Goal: Task Accomplishment & Management: Complete application form

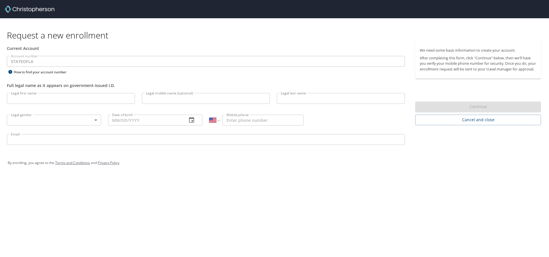
select select "US"
click at [50, 102] on input "Legal first name" at bounding box center [71, 98] width 128 height 11
type input "James"
type input "Bullington"
type input "1 (985) 788-0805"
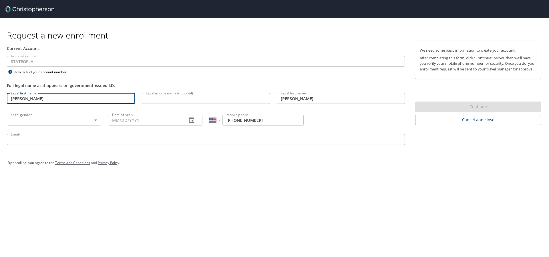
type input "james.bullington@la.gov"
click at [99, 121] on body "Request a new enrollment Current Account Account number STATEOFLA Account numbe…" at bounding box center [274, 128] width 549 height 257
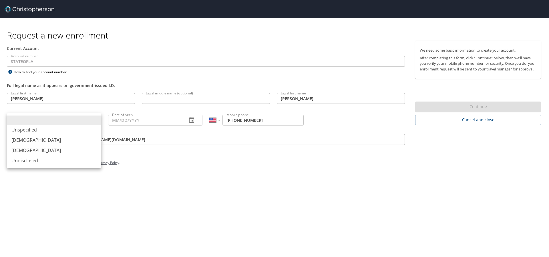
click at [15, 140] on li "Male" at bounding box center [54, 140] width 94 height 10
type input "Male"
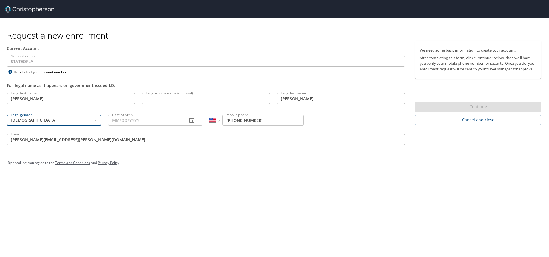
click at [157, 123] on input "Date of birth" at bounding box center [145, 120] width 74 height 11
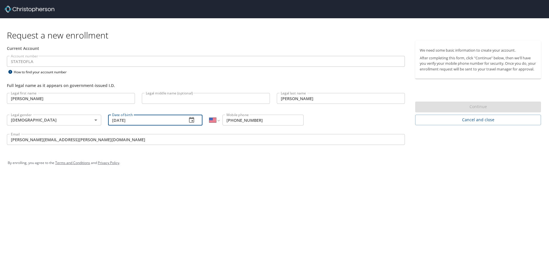
type input "11/08/1982"
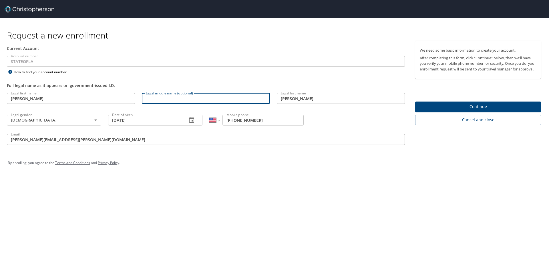
click at [169, 100] on input "Legal middle name (optional)" at bounding box center [206, 98] width 128 height 11
type input "Ernest"
click at [475, 111] on span "Continue" at bounding box center [477, 106] width 117 height 7
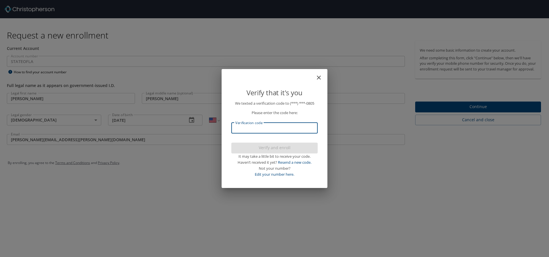
click at [246, 128] on input "Verification code" at bounding box center [274, 128] width 86 height 11
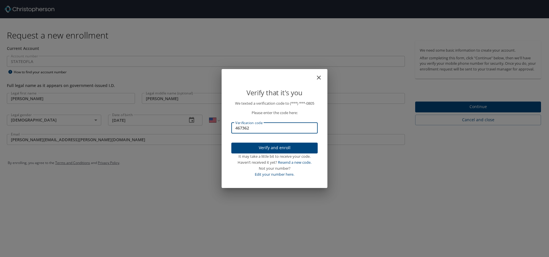
type input "467362"
click at [253, 147] on span "Verify and enroll" at bounding box center [274, 148] width 77 height 7
click at [466, 113] on div "Verify that it's you We texted a verification code to (***) ***- 0805 Please en…" at bounding box center [274, 128] width 549 height 257
click at [449, 148] on div "Verify that it's you We texted a verification code to (***) ***- 0805 Please en…" at bounding box center [274, 128] width 549 height 257
click at [435, 113] on div "Verify that it's you We texted a verification code to (***) ***- 0805 Please en…" at bounding box center [274, 128] width 549 height 257
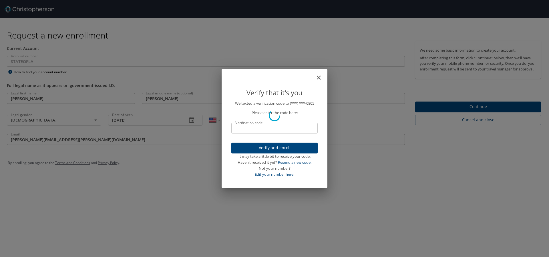
click at [447, 113] on div "Verify that it's you We texted a verification code to (***) ***- 0805 Please en…" at bounding box center [274, 128] width 549 height 257
click at [443, 111] on div "Verify that it's you We texted a verification code to (***) ***- 0805 Please en…" at bounding box center [274, 128] width 549 height 257
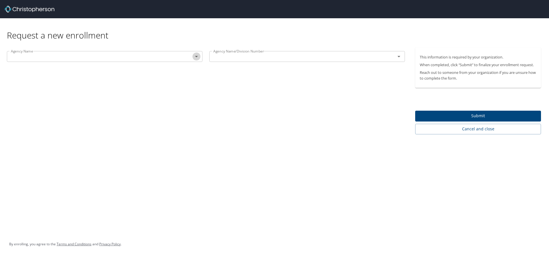
click at [197, 56] on icon "Open" at bounding box center [196, 56] width 7 height 7
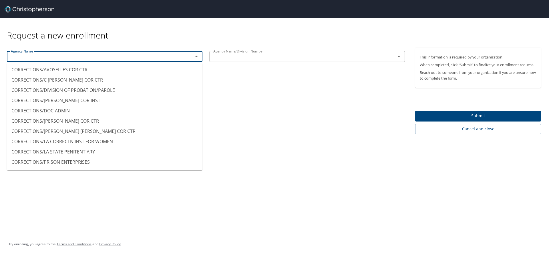
scroll to position [541, 0]
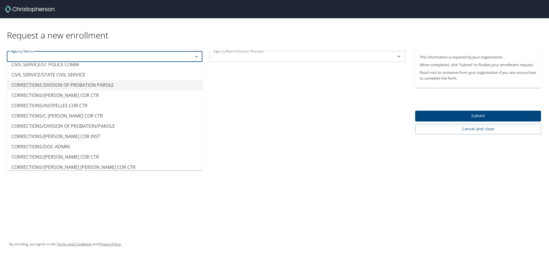
click at [72, 85] on li "CORRECTIONS DIVISION OF PROBATION PAROLE" at bounding box center [104, 85] width 195 height 10
type input "CORRECTIONS DIVISION OF PROBATION PAROLE"
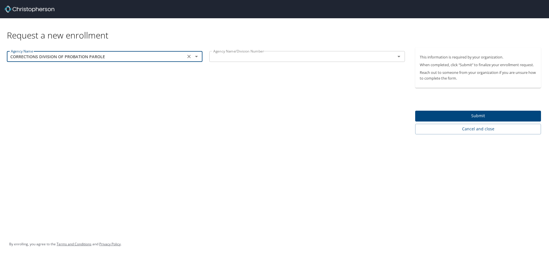
click at [399, 59] on icon "Open" at bounding box center [398, 56] width 7 height 7
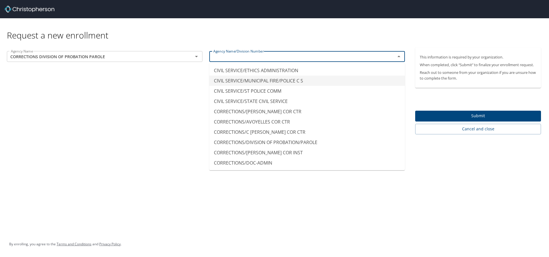
scroll to position [543, 0]
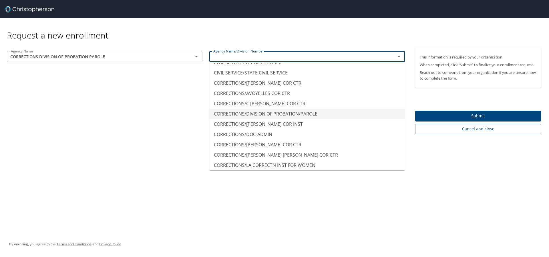
click at [270, 114] on li "CORRECTIONS/DIVISION OF PROBATION/PAROLE" at bounding box center [306, 114] width 195 height 10
type input "CORRECTIONS/DIVISION OF PROBATION/PAROLE"
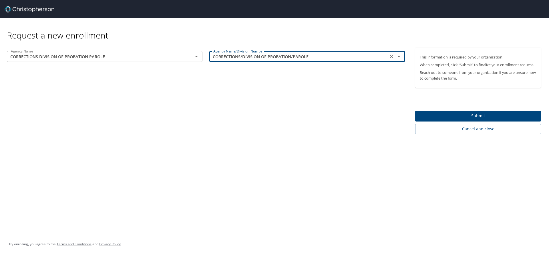
click at [441, 116] on span "Submit" at bounding box center [477, 116] width 117 height 7
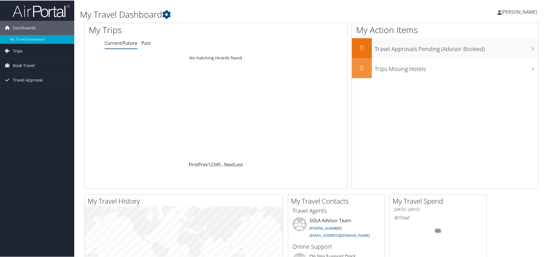
click at [15, 50] on span "Trips" at bounding box center [18, 50] width 10 height 14
click at [19, 66] on span "Book Travel" at bounding box center [24, 65] width 22 height 14
click at [18, 65] on span "Book Travel" at bounding box center [24, 65] width 22 height 14
click at [517, 11] on span "[PERSON_NAME]" at bounding box center [519, 11] width 35 height 6
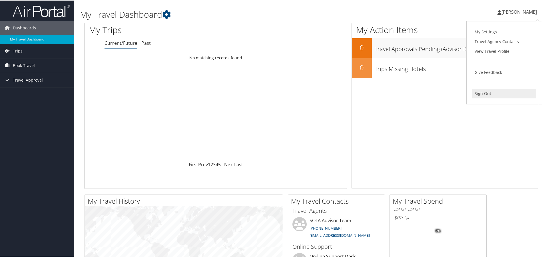
click at [484, 93] on link "Sign Out" at bounding box center [505, 93] width 64 height 10
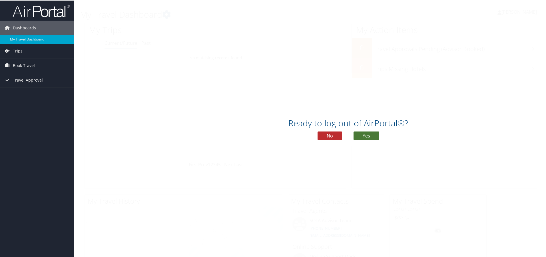
click at [364, 134] on button "Yes" at bounding box center [367, 135] width 26 height 9
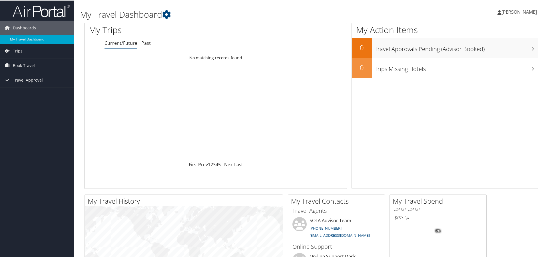
click at [515, 11] on span "[PERSON_NAME]" at bounding box center [519, 11] width 35 height 6
click at [488, 30] on link "My Settings" at bounding box center [505, 32] width 64 height 10
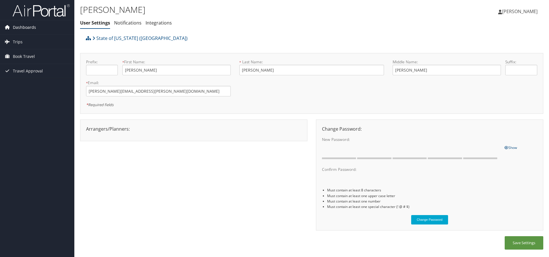
click at [25, 26] on span "Dashboards" at bounding box center [24, 27] width 23 height 14
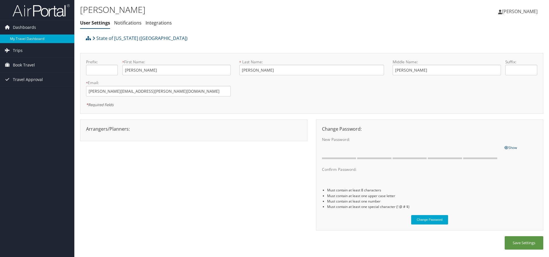
click at [28, 37] on link "My Travel Dashboard" at bounding box center [37, 39] width 74 height 9
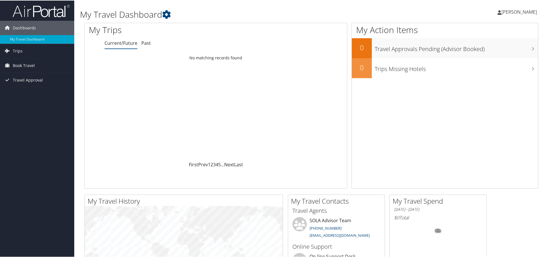
click at [531, 13] on span "[PERSON_NAME]" at bounding box center [519, 11] width 35 height 6
click at [491, 50] on link "View Travel Profile" at bounding box center [505, 51] width 64 height 10
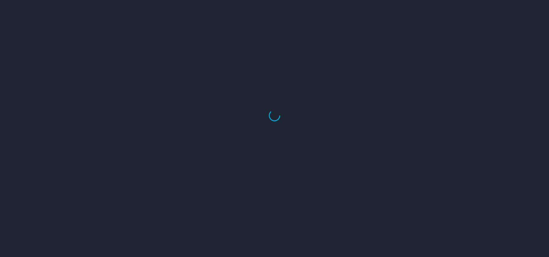
select select "US"
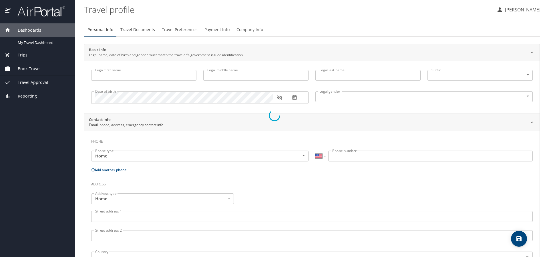
type input "James"
type input "Ernest"
type input "Bullington"
type input "Male"
select select "US"
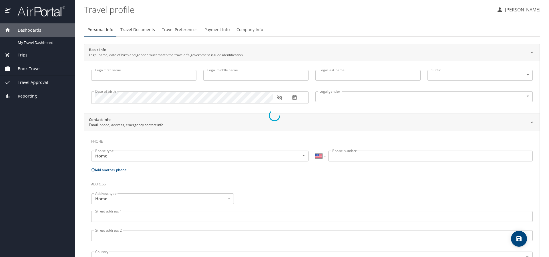
select select "US"
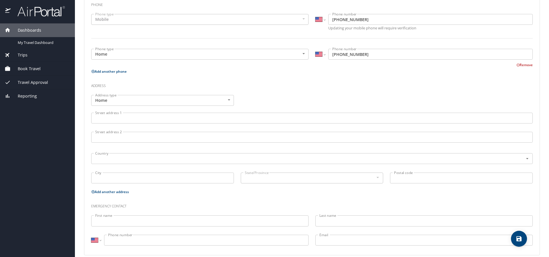
scroll to position [143, 0]
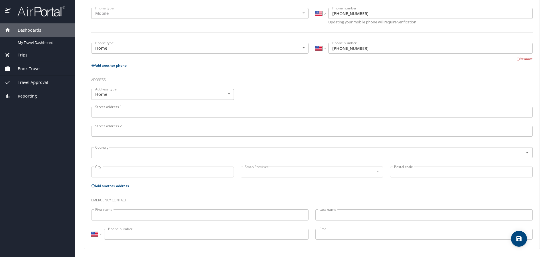
click at [111, 115] on input "Street address 1" at bounding box center [311, 112] width 441 height 11
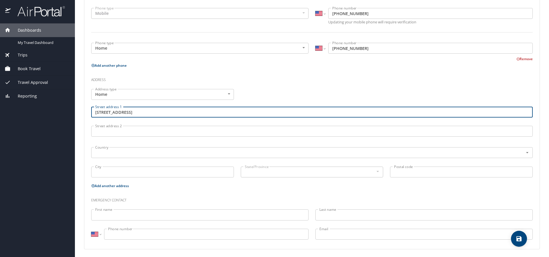
type input "7461 Magnolia Garden Ct"
click at [104, 170] on input "City" at bounding box center [162, 172] width 143 height 11
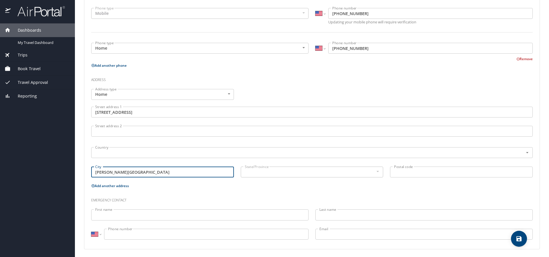
type input "Denham Springs"
click at [374, 172] on div at bounding box center [377, 171] width 6 height 7
click at [377, 172] on div at bounding box center [377, 171] width 6 height 7
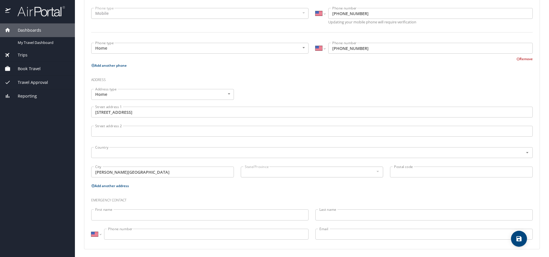
click at [377, 172] on div at bounding box center [377, 171] width 6 height 7
click at [407, 170] on input "Postal code" at bounding box center [461, 172] width 143 height 11
type input "70706"
click at [184, 199] on h3 "Emergency contact" at bounding box center [311, 199] width 441 height 10
click at [150, 113] on input "7461 Magnolia Garden Ct" at bounding box center [311, 112] width 441 height 11
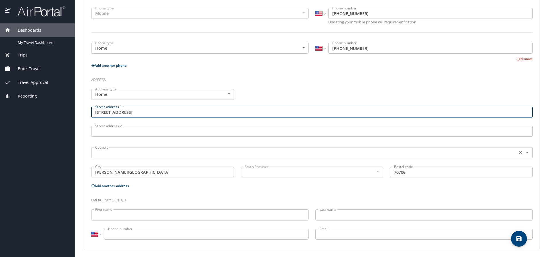
type input "7461 Magnolia Garden Ct."
click at [115, 154] on input "text" at bounding box center [303, 152] width 421 height 7
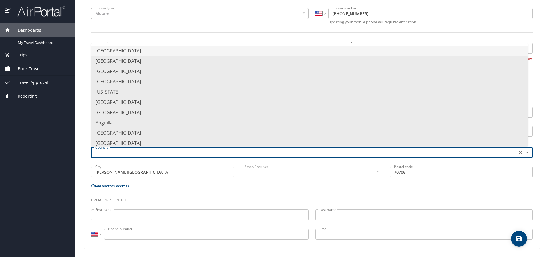
click at [139, 50] on li "United States of America" at bounding box center [309, 51] width 437 height 10
type input "United States of America"
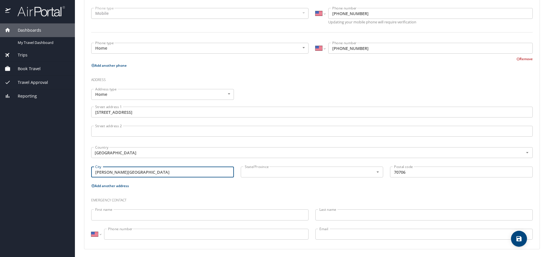
click at [147, 175] on input "Denham Springs" at bounding box center [162, 172] width 143 height 11
click at [263, 177] on div "State/Province" at bounding box center [312, 172] width 143 height 11
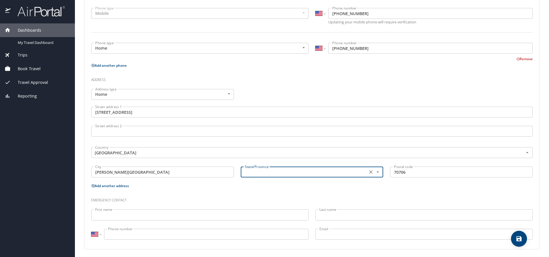
click at [268, 175] on input "text" at bounding box center [303, 172] width 122 height 7
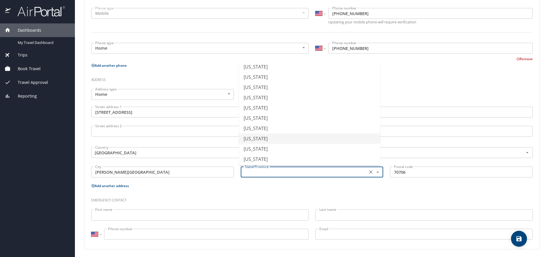
scroll to position [114, 0]
click at [261, 140] on li "Louisiana" at bounding box center [309, 141] width 141 height 10
type input "Louisiana"
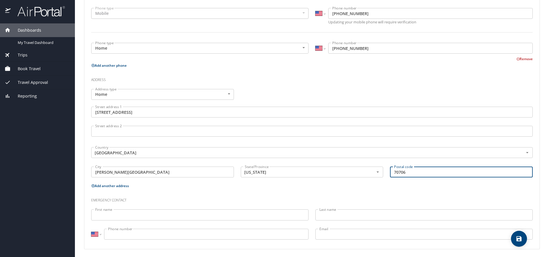
click at [415, 174] on input "70706" at bounding box center [461, 172] width 143 height 11
click at [407, 190] on p "Add another address" at bounding box center [311, 186] width 441 height 7
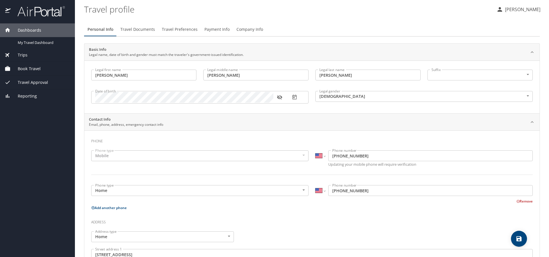
scroll to position [0, 0]
click at [143, 31] on span "Travel Documents" at bounding box center [137, 29] width 35 height 7
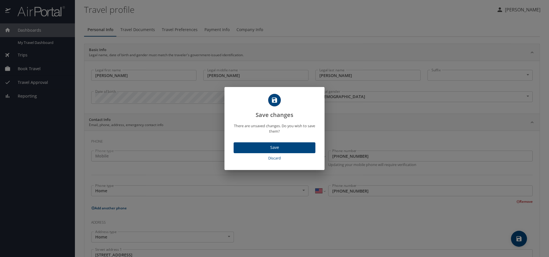
click at [277, 159] on span "Discard" at bounding box center [274, 158] width 77 height 7
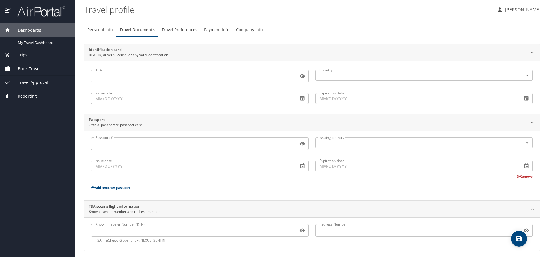
click at [173, 29] on span "Travel Preferences" at bounding box center [179, 29] width 36 height 7
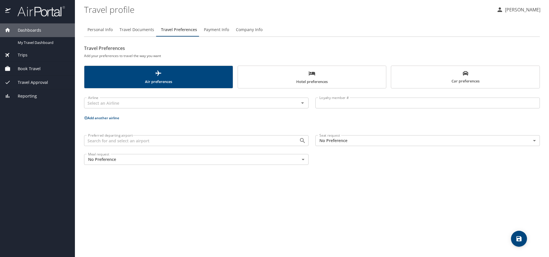
click at [104, 29] on span "Personal Info" at bounding box center [99, 29] width 25 height 7
select select "US"
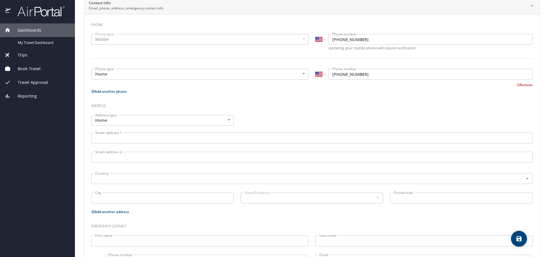
scroll to position [144, 0]
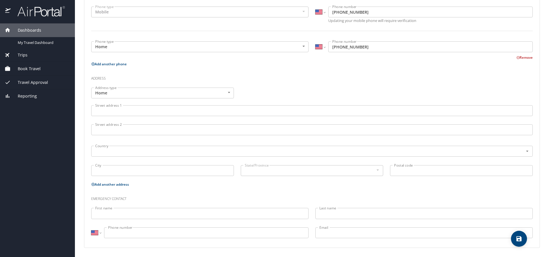
click at [103, 111] on input "Street address 1" at bounding box center [311, 110] width 441 height 11
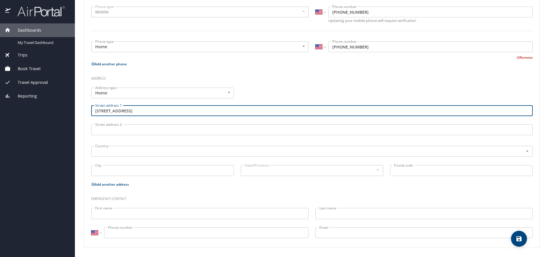
type input "7461 Magnolia Garden Ct."
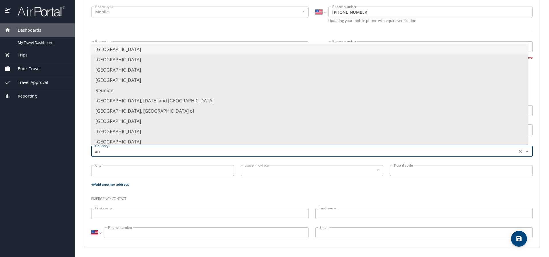
click at [123, 49] on li "United States of America" at bounding box center [309, 49] width 437 height 10
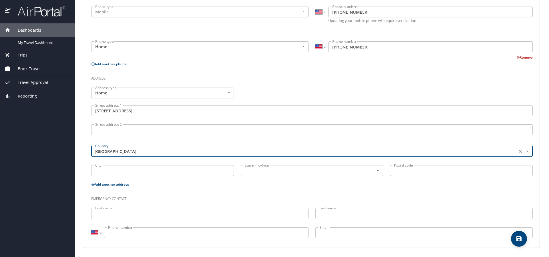
type input "United States of America"
click at [116, 171] on input "City" at bounding box center [162, 170] width 143 height 11
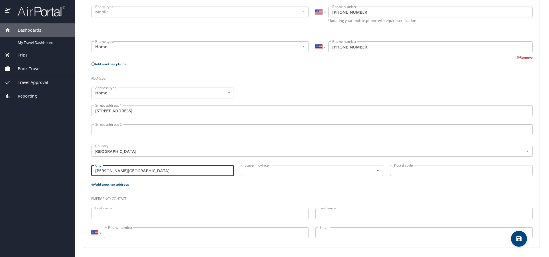
type input "Denham Springs"
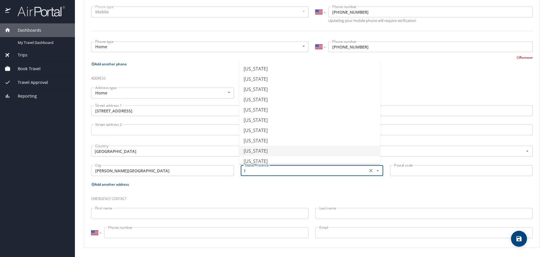
click at [254, 152] on li "Louisiana" at bounding box center [309, 151] width 141 height 10
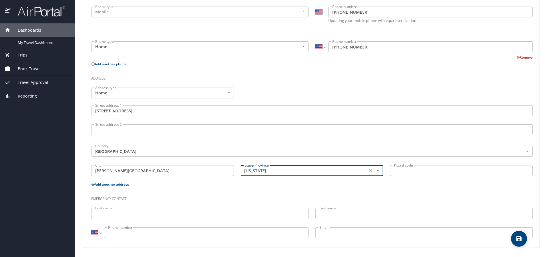
type input "Louisiana"
click at [401, 173] on input "Postal code" at bounding box center [461, 170] width 143 height 11
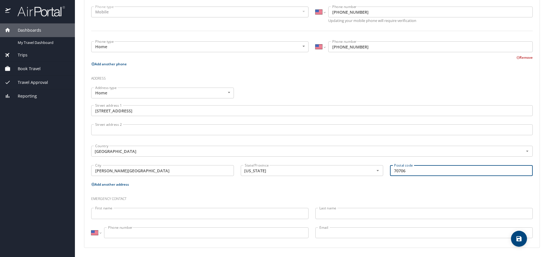
type input "70706"
click at [119, 212] on input "First name" at bounding box center [199, 213] width 217 height 11
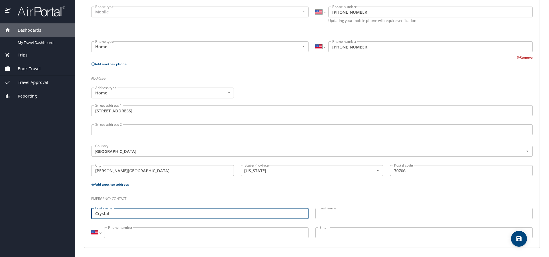
type input "Crystal"
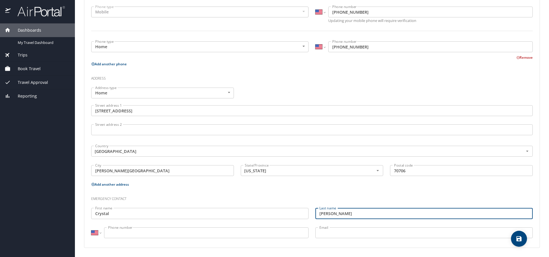
type input "Bullington"
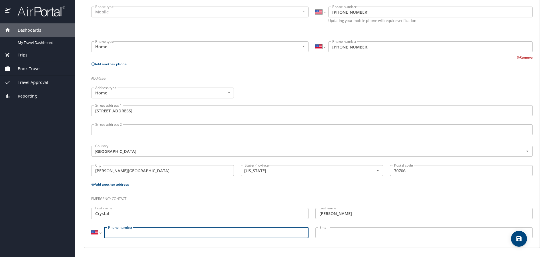
click at [114, 235] on input "Phone number" at bounding box center [206, 233] width 204 height 11
type input "(225) 505-0029"
click at [335, 233] on input "Email" at bounding box center [423, 233] width 217 height 11
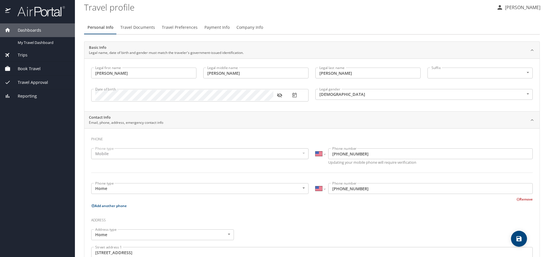
scroll to position [0, 0]
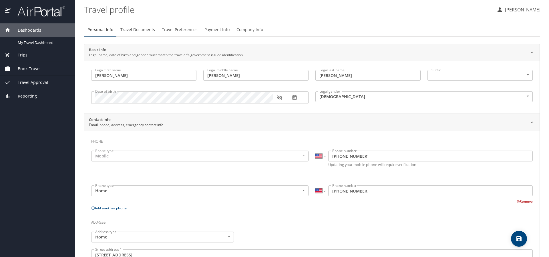
type input "brazzystar@yahoo.com"
click at [142, 29] on span "Travel Documents" at bounding box center [137, 29] width 35 height 7
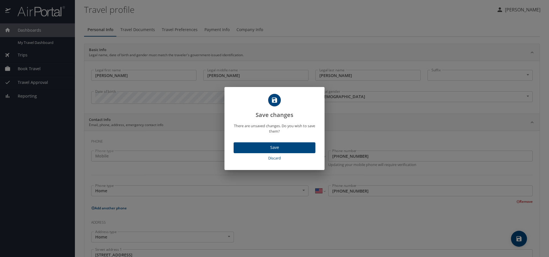
click at [281, 147] on span "Save" at bounding box center [274, 147] width 73 height 7
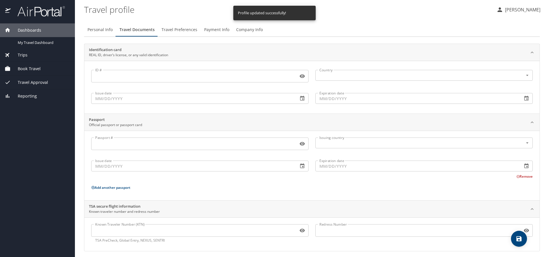
click at [103, 29] on span "Personal Info" at bounding box center [99, 29] width 25 height 7
select select "US"
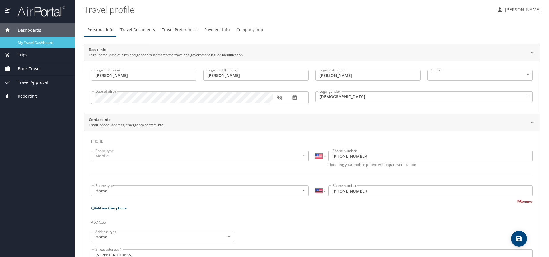
click at [41, 42] on span "My Travel Dashboard" at bounding box center [43, 42] width 50 height 5
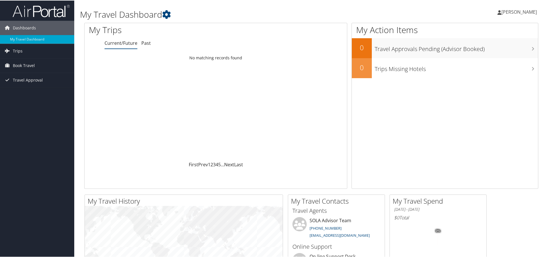
click at [527, 11] on span "[PERSON_NAME]" at bounding box center [519, 11] width 35 height 6
click at [484, 91] on link "Sign Out" at bounding box center [505, 93] width 64 height 10
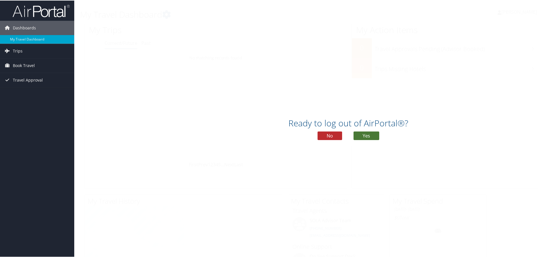
click at [371, 136] on button "Yes" at bounding box center [367, 135] width 26 height 9
